Goal: Information Seeking & Learning: Learn about a topic

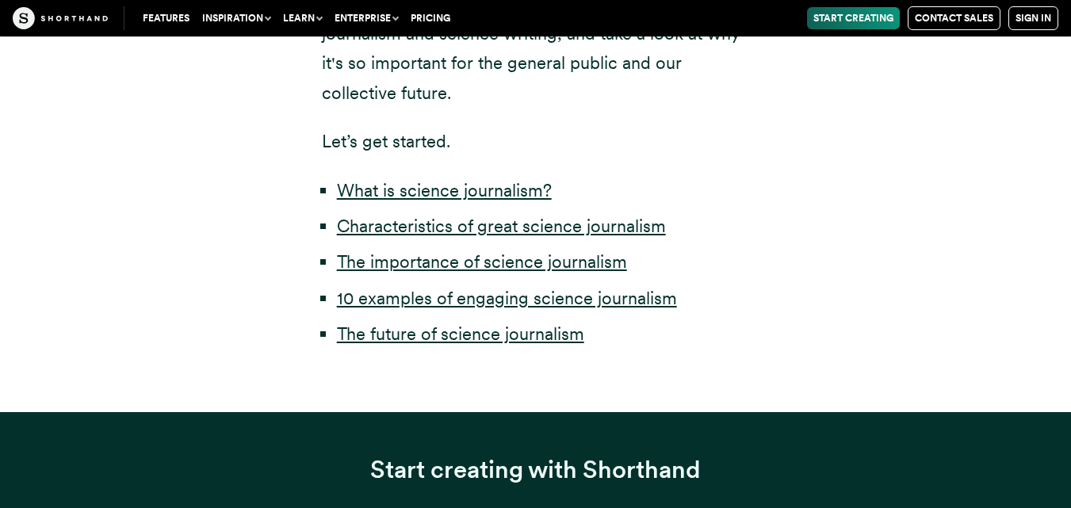
scroll to position [837, 0]
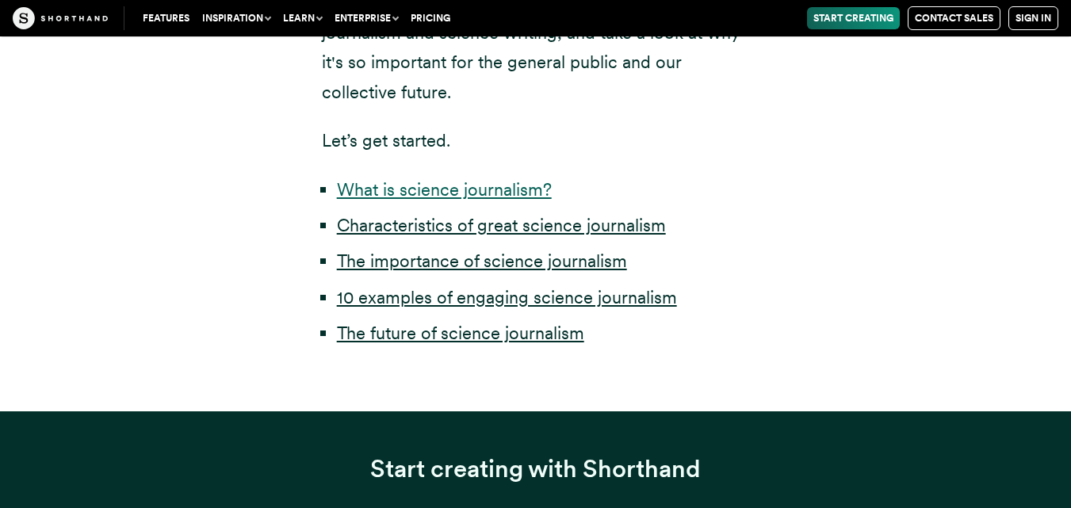
click at [485, 196] on link "What is science journalism?" at bounding box center [444, 189] width 215 height 21
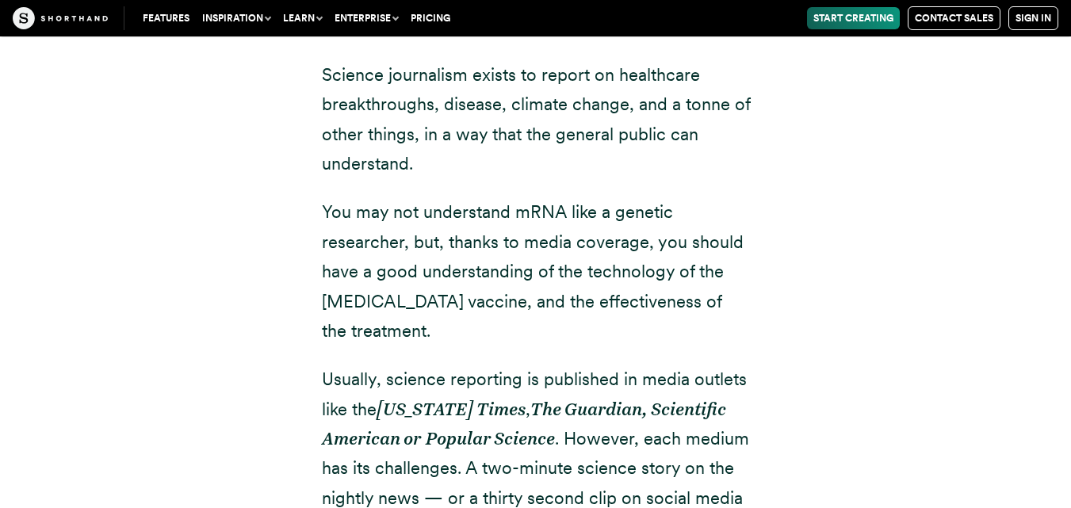
scroll to position [1874, 0]
click at [447, 330] on div "Science journalism exists to report on healthcare breakthroughs, disease, clima…" at bounding box center [536, 428] width 428 height 739
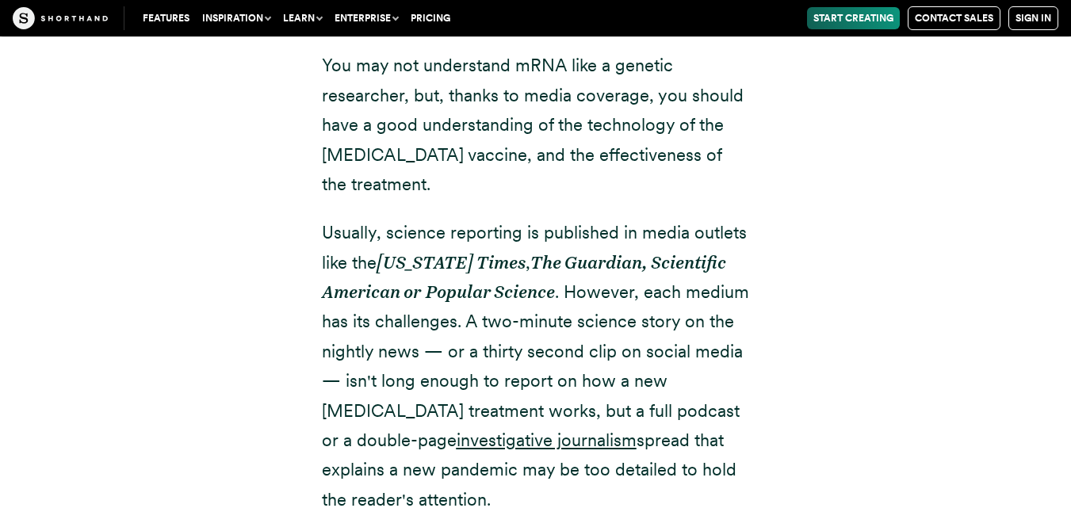
scroll to position [2021, 0]
click at [461, 289] on p "Usually, science reporting is published in media outlets like the [US_STATE] Ti…" at bounding box center [536, 365] width 428 height 296
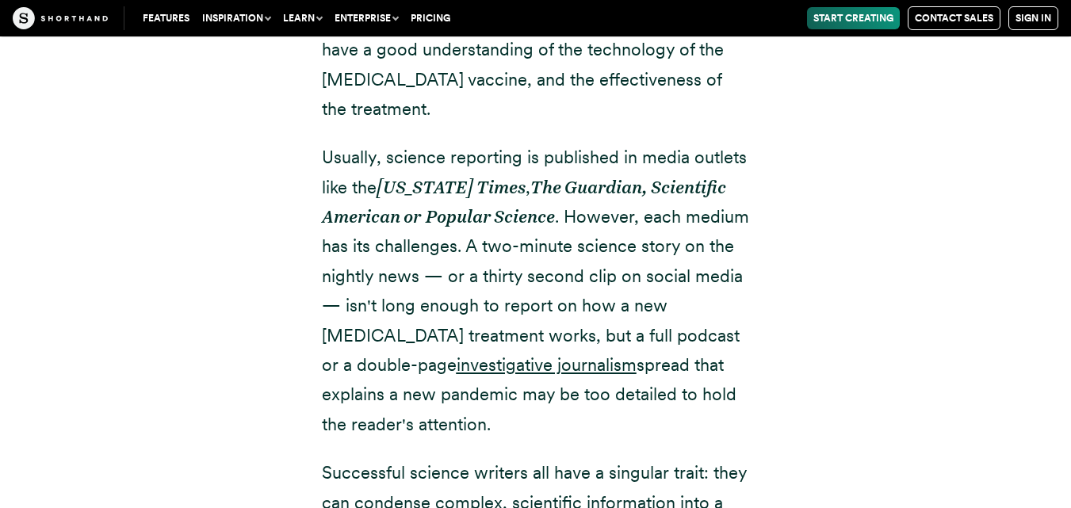
scroll to position [2096, 0]
click at [503, 261] on p "Usually, science reporting is published in media outlets like the [US_STATE] Ti…" at bounding box center [536, 290] width 428 height 296
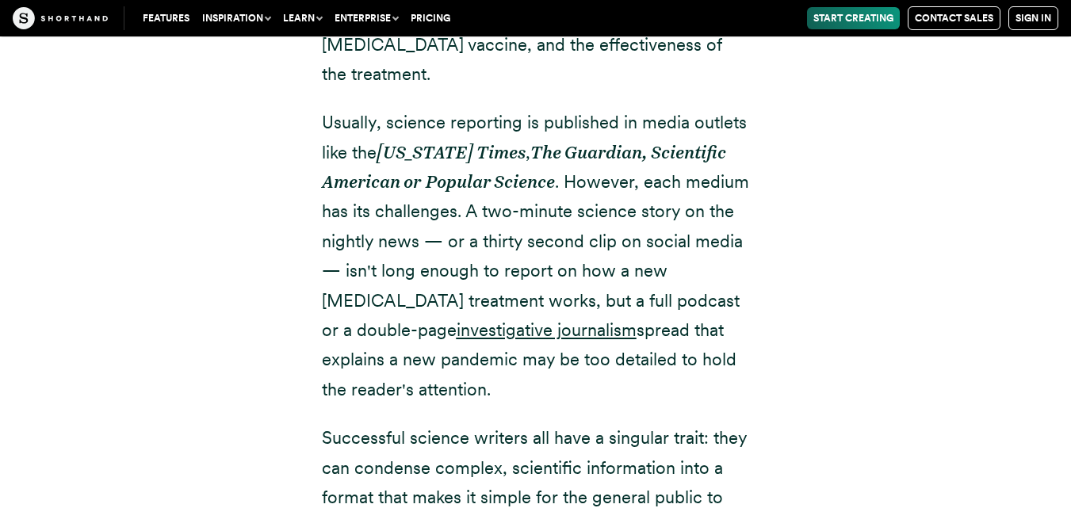
click at [578, 265] on p "Usually, science reporting is published in media outlets like the [US_STATE] Ti…" at bounding box center [536, 256] width 428 height 296
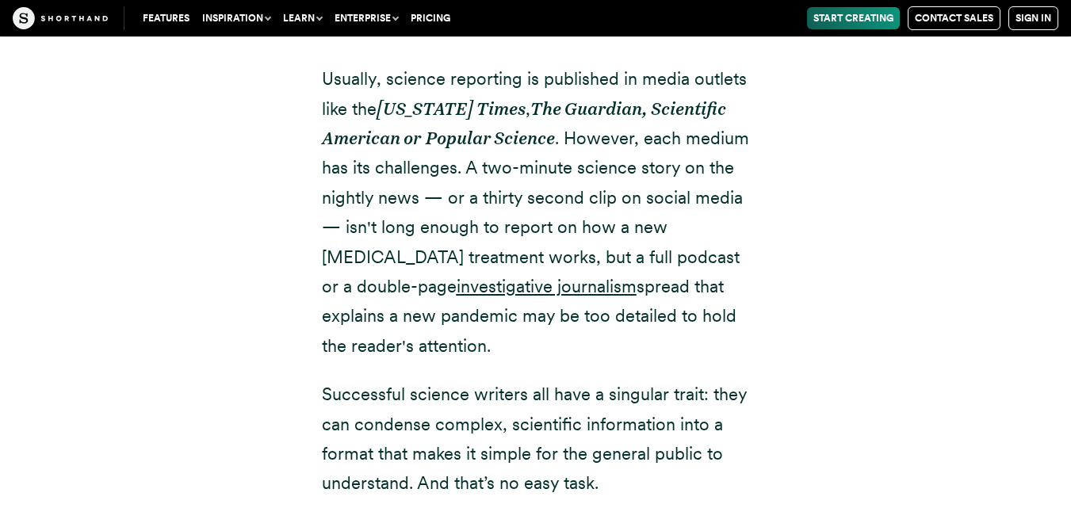
click at [578, 265] on p "Usually, science reporting is published in media outlets like the [US_STATE] Ti…" at bounding box center [536, 212] width 428 height 296
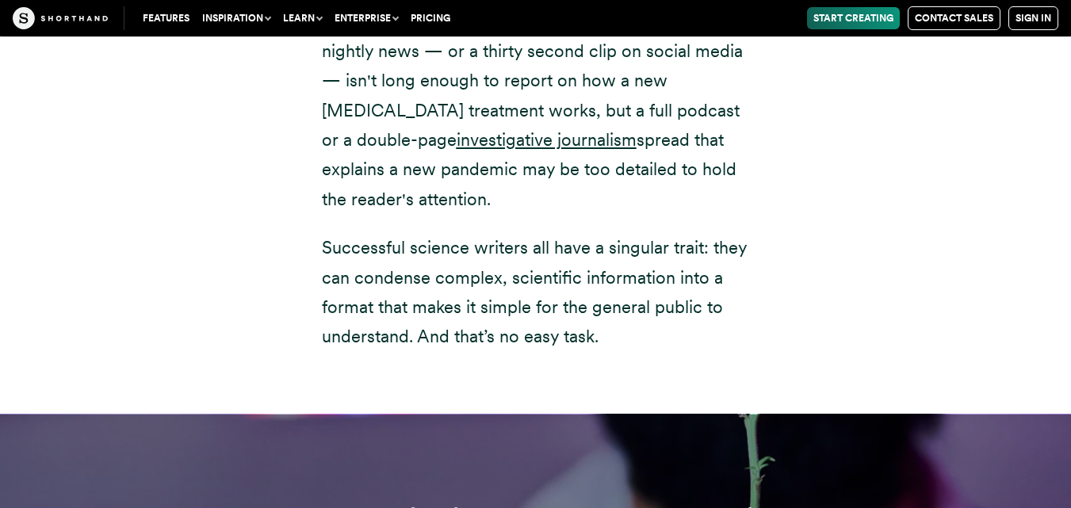
scroll to position [2369, 0]
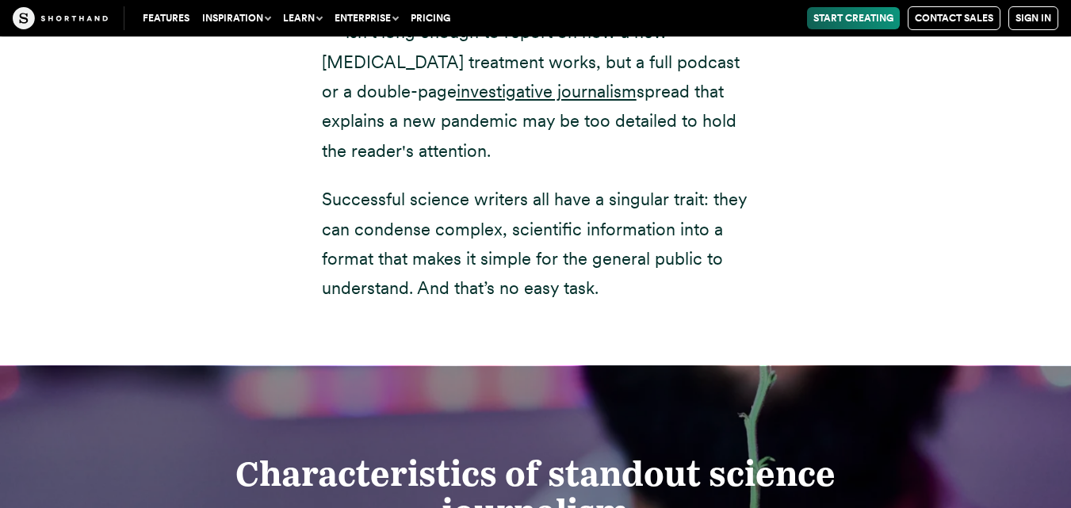
click at [519, 254] on p "Successful science writers all have a singular trait: they can condense complex…" at bounding box center [536, 244] width 428 height 119
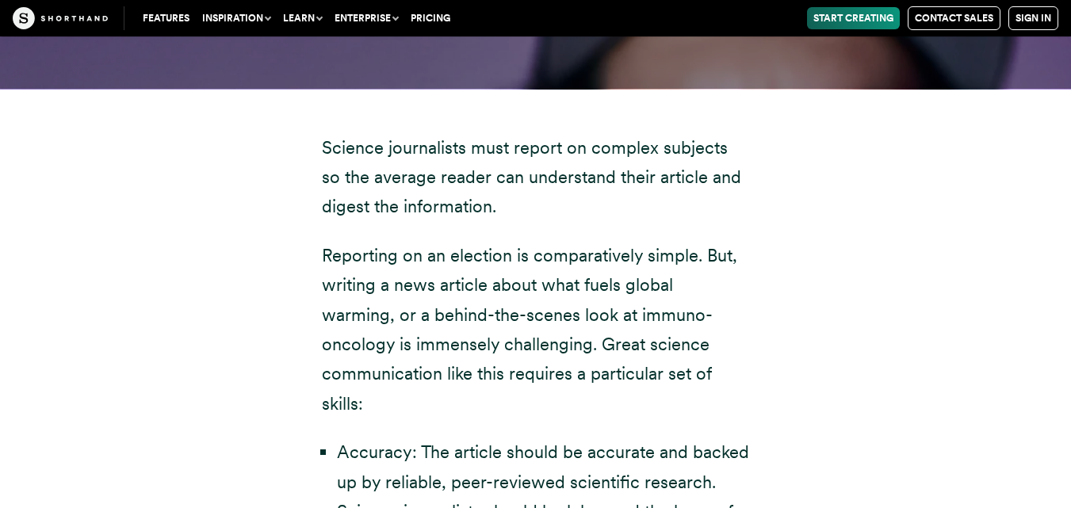
scroll to position [2900, 0]
click at [491, 240] on p "Reporting on an election is comparatively simple. But, writing a news article a…" at bounding box center [536, 329] width 428 height 178
click at [472, 266] on p "Reporting on an election is comparatively simple. But, writing a news article a…" at bounding box center [536, 329] width 428 height 178
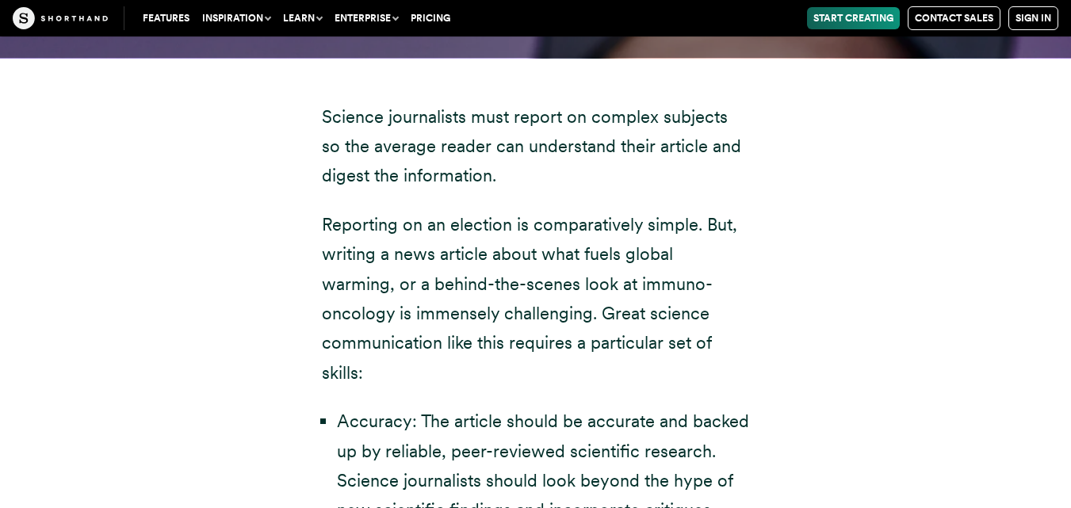
scroll to position [2932, 0]
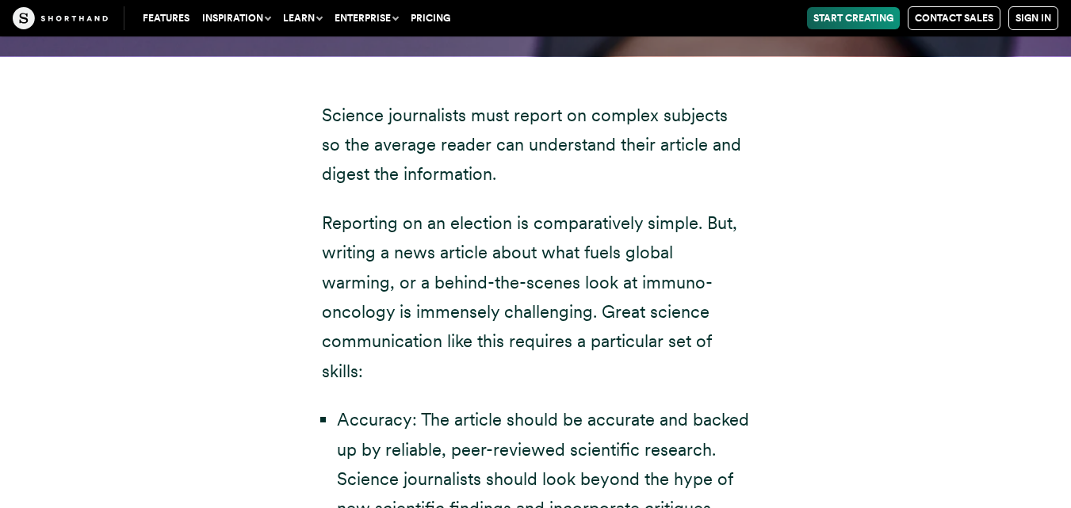
click at [527, 318] on p "Reporting on an election is comparatively simple. But, writing a news article a…" at bounding box center [536, 297] width 428 height 178
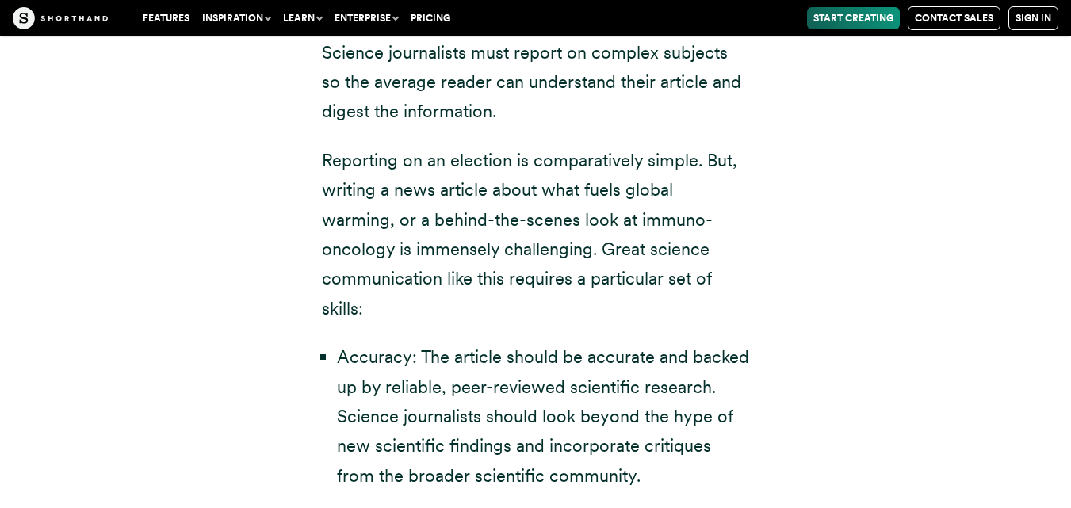
scroll to position [2996, 0]
click at [507, 342] on li "Accuracy: The article should be accurate and backed up by reliable, peer-review…" at bounding box center [543, 416] width 413 height 148
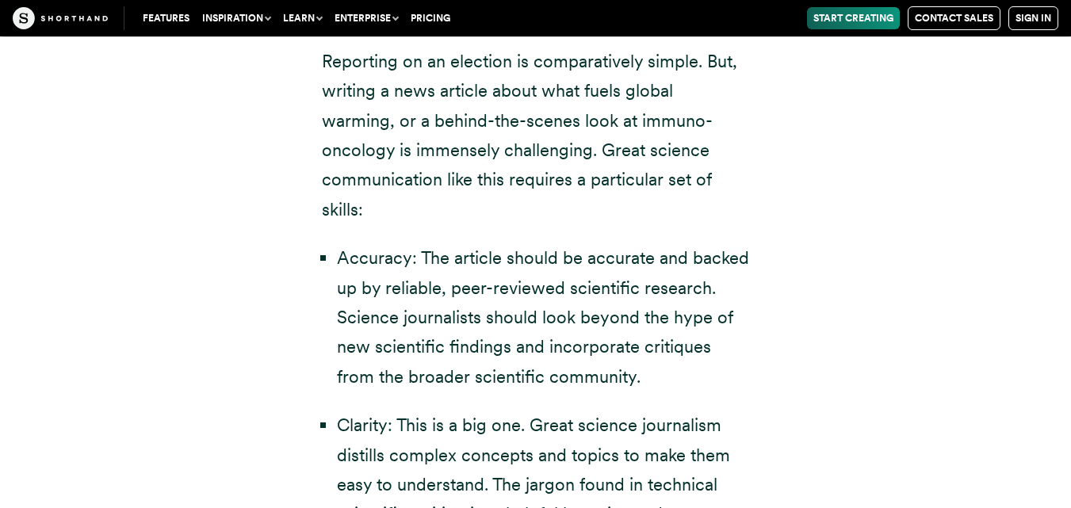
scroll to position [3101, 0]
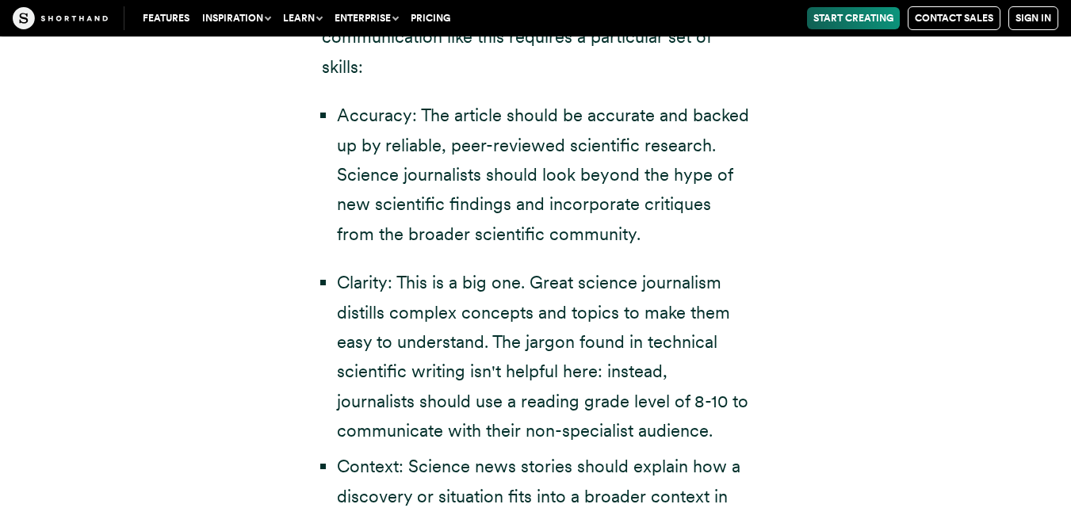
click at [507, 324] on li "Clarity: This is a big one. Great science journalism distills complex concepts …" at bounding box center [543, 357] width 413 height 178
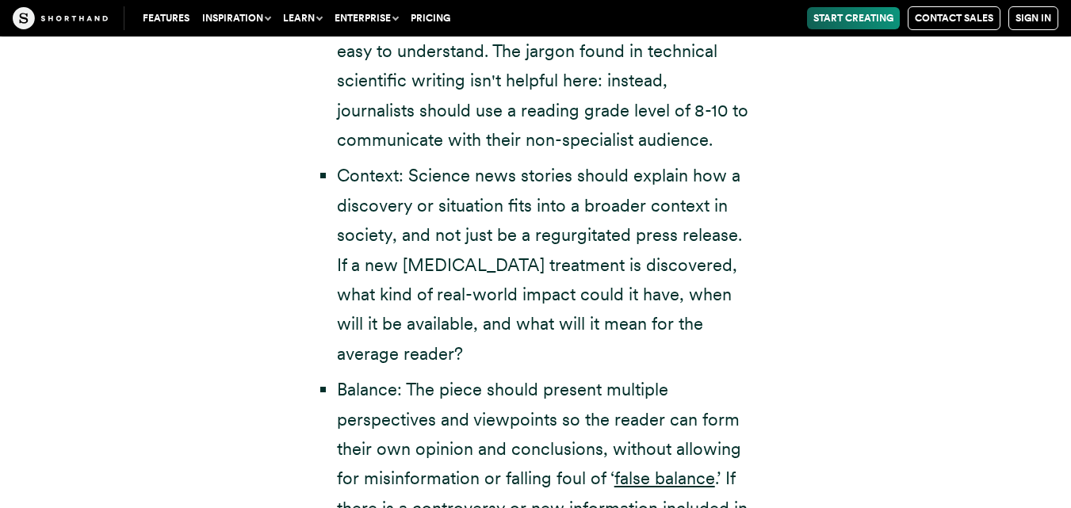
scroll to position [3548, 0]
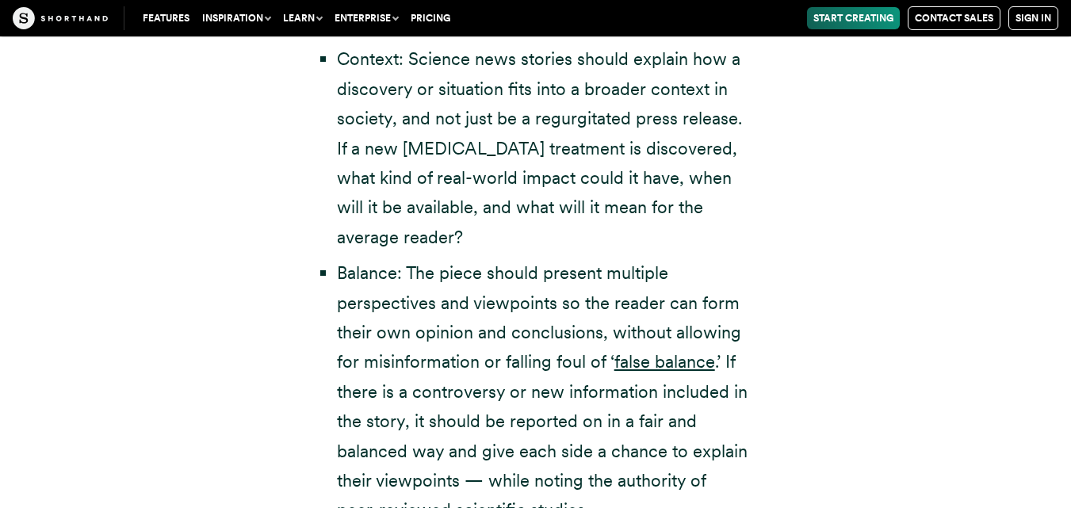
click at [507, 324] on li "Balance: The piece should present multiple perspectives and viewpoints so the r…" at bounding box center [543, 391] width 413 height 267
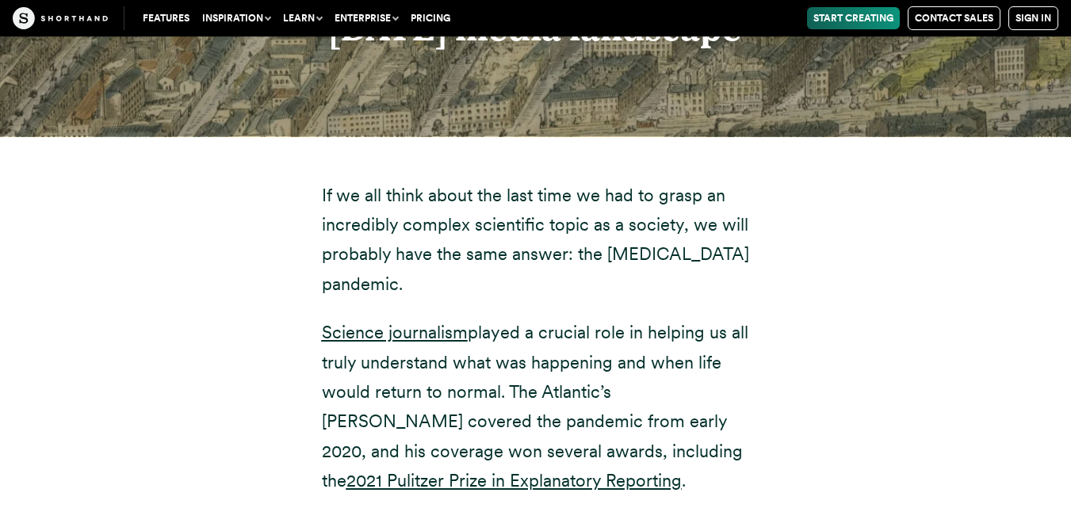
scroll to position [4524, 0]
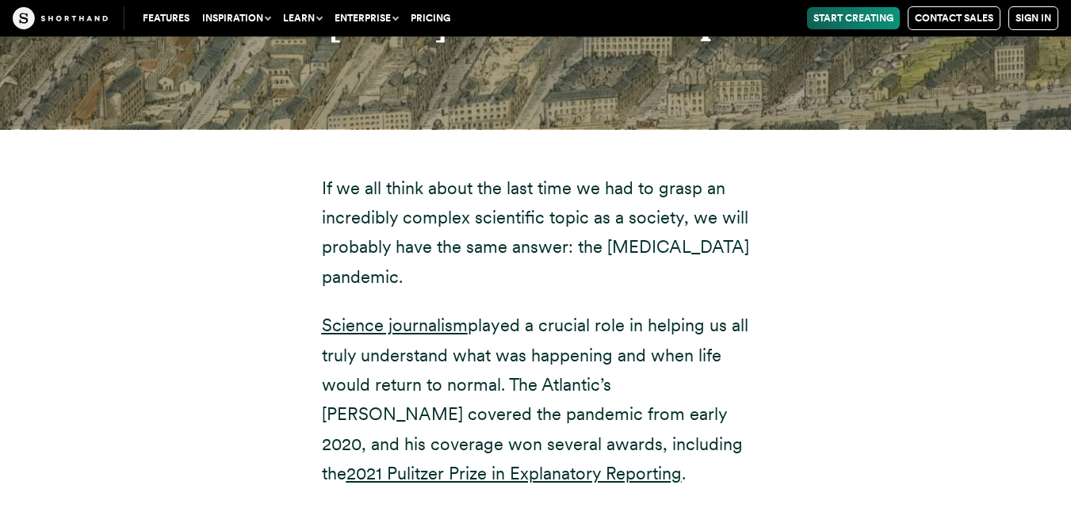
click at [507, 324] on p "Science journalism played a crucial role in helping us all truly understand wha…" at bounding box center [536, 400] width 428 height 178
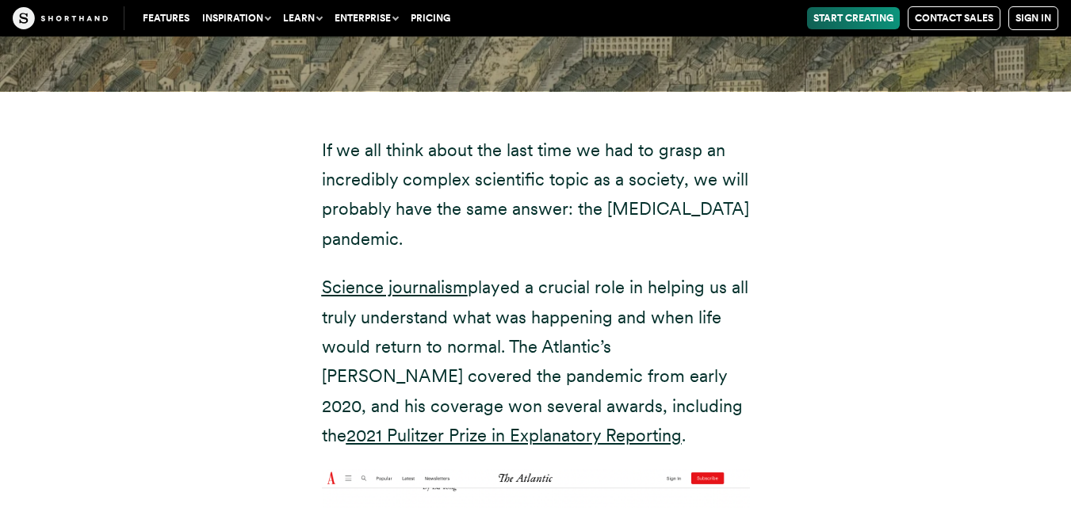
scroll to position [4568, 0]
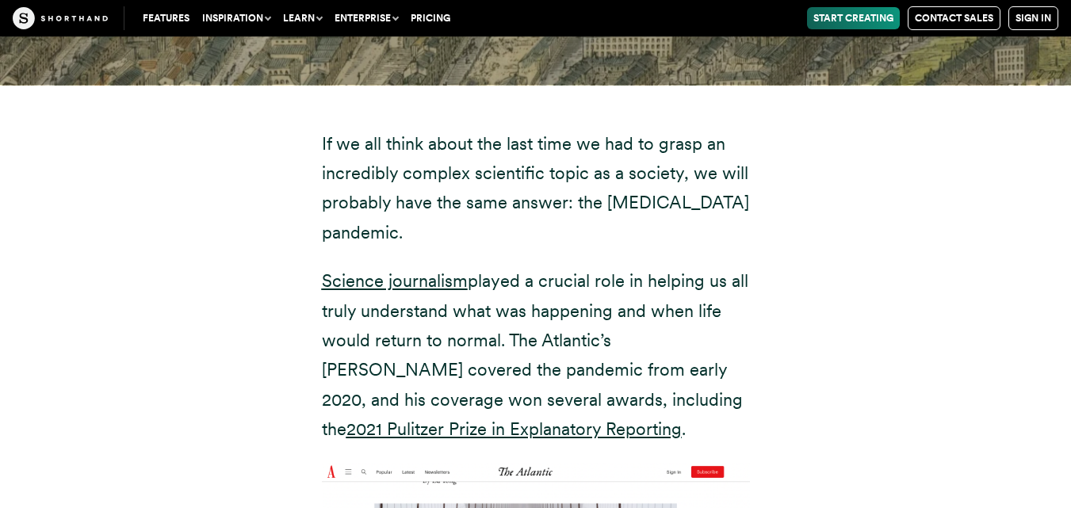
click at [506, 306] on p "Science journalism played a crucial role in helping us all truly understand wha…" at bounding box center [536, 355] width 428 height 178
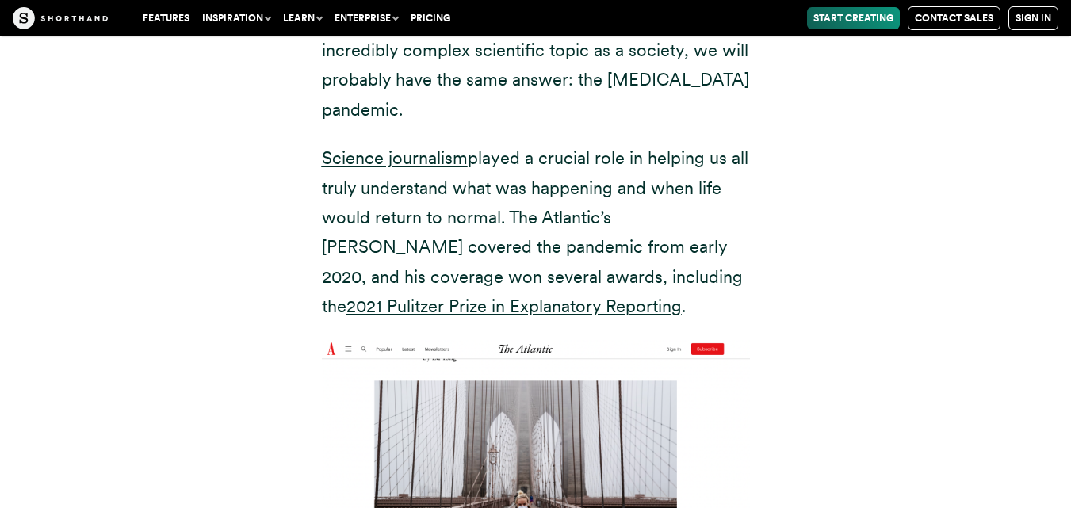
scroll to position [4682, 0]
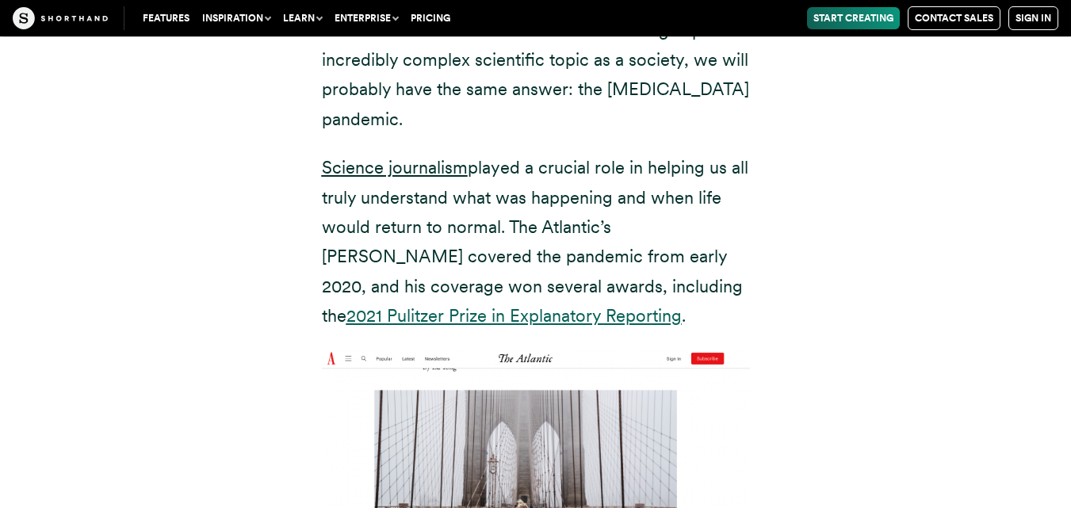
click at [618, 305] on u "2021 Pulitzer Prize in Explanatory Reporting" at bounding box center [513, 315] width 335 height 21
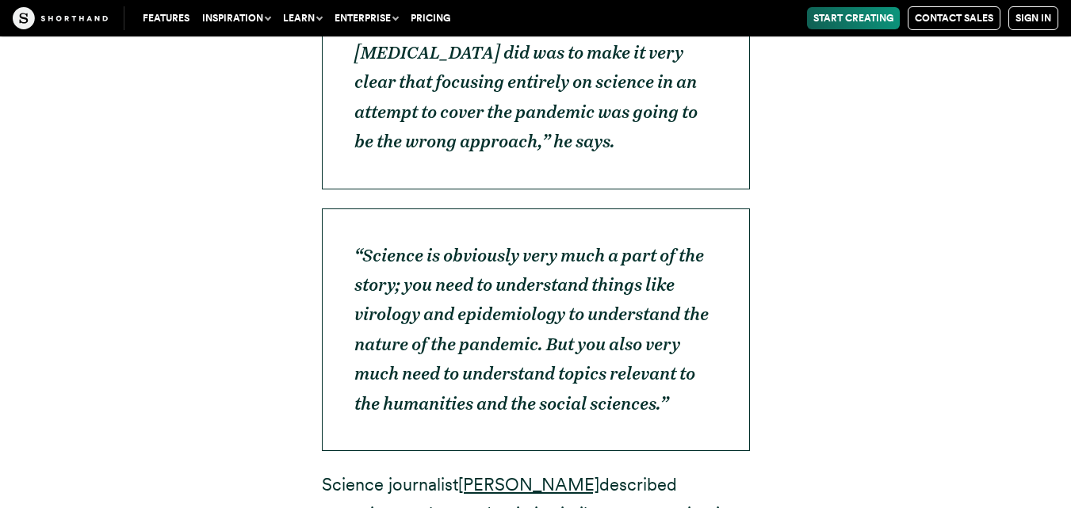
scroll to position [5608, 0]
